Goal: Navigation & Orientation: Find specific page/section

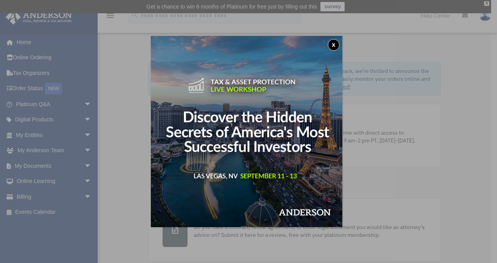
click at [337, 44] on button "x" at bounding box center [334, 45] width 12 height 12
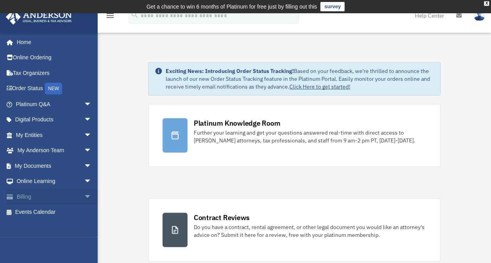
click at [33, 196] on link "Billing arrow_drop_down" at bounding box center [54, 197] width 98 height 16
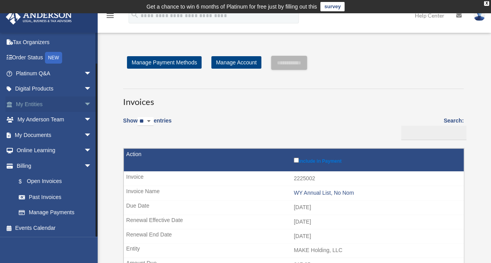
click at [43, 100] on link "My Entities arrow_drop_down" at bounding box center [54, 104] width 98 height 16
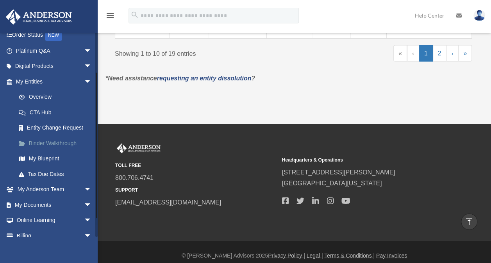
scroll to position [53, 0]
click at [74, 204] on link "My Documents arrow_drop_down" at bounding box center [54, 206] width 98 height 16
